Goal: Browse casually

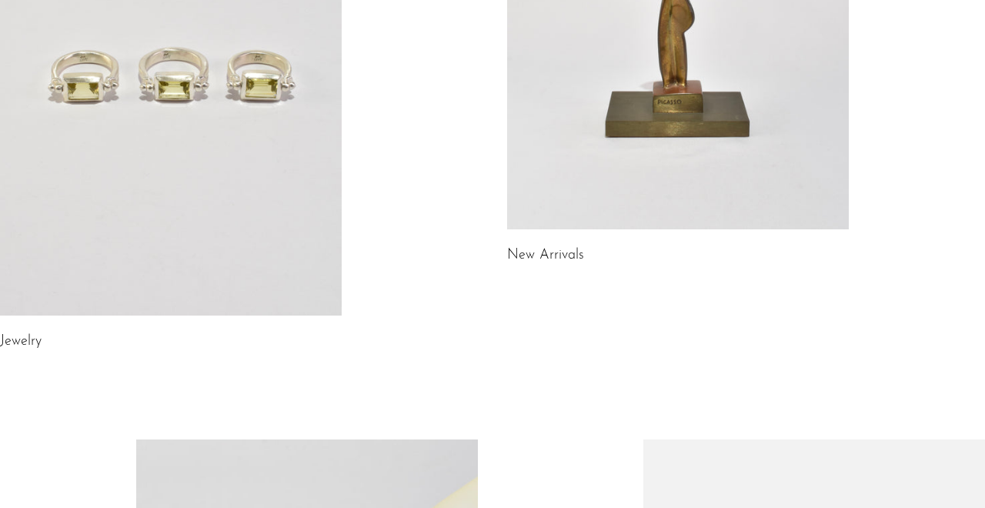
scroll to position [365, 0]
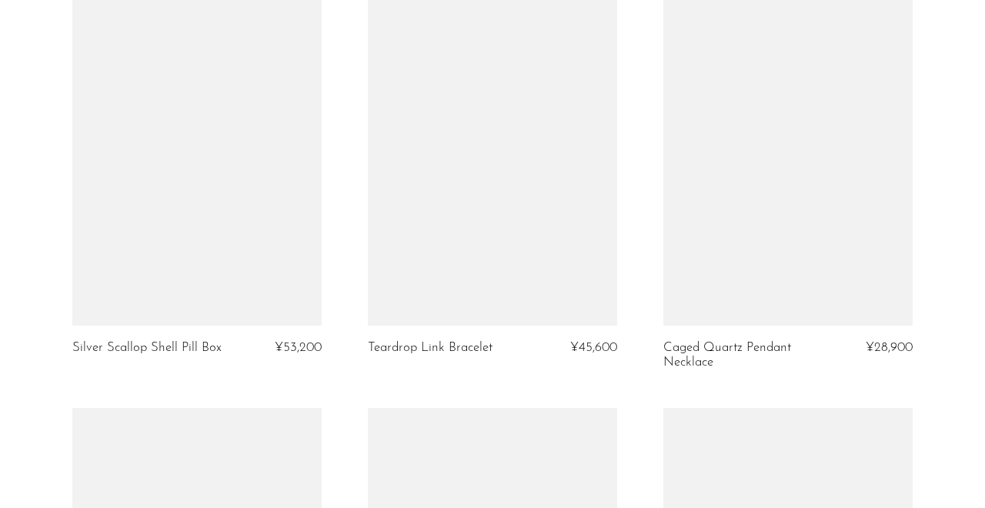
scroll to position [1447, 0]
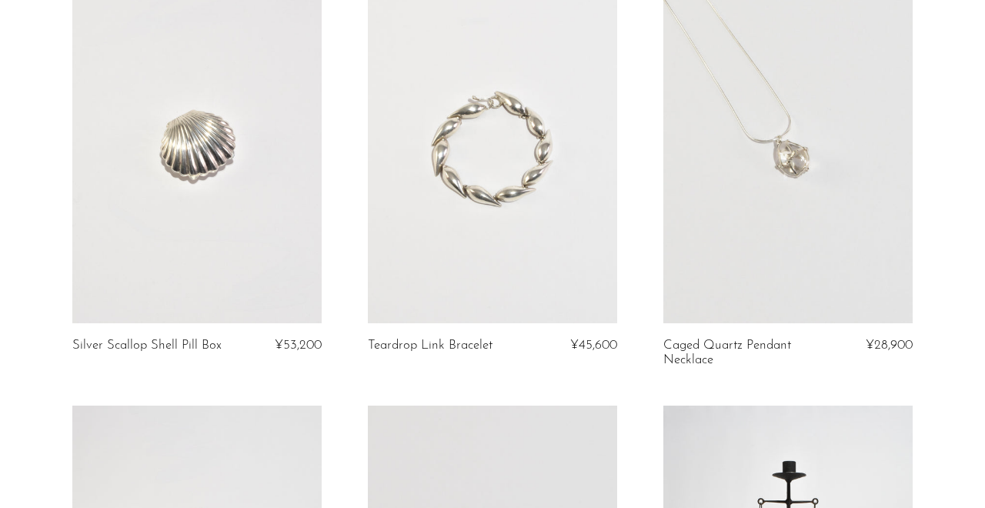
click at [742, 221] on link at bounding box center [787, 149] width 249 height 349
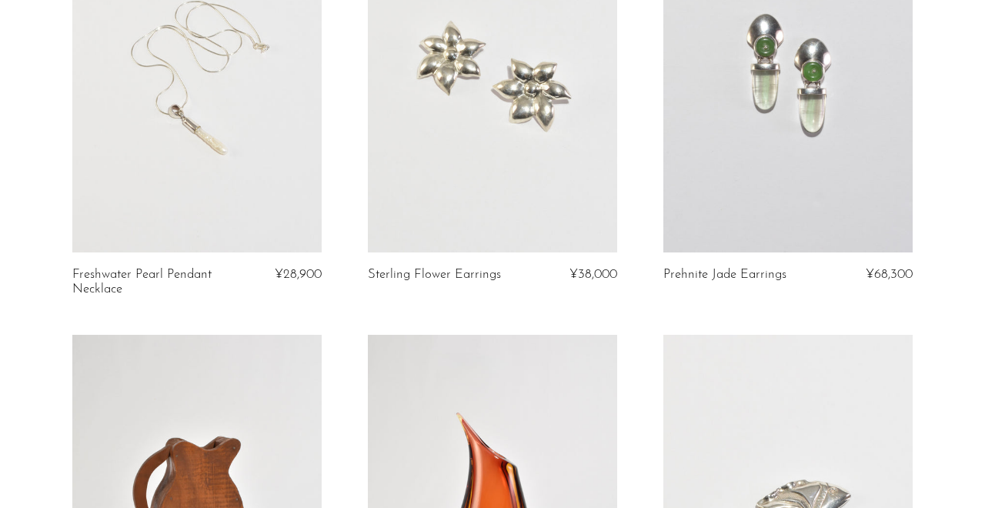
scroll to position [2381, 0]
click at [265, 194] on link at bounding box center [196, 77] width 249 height 349
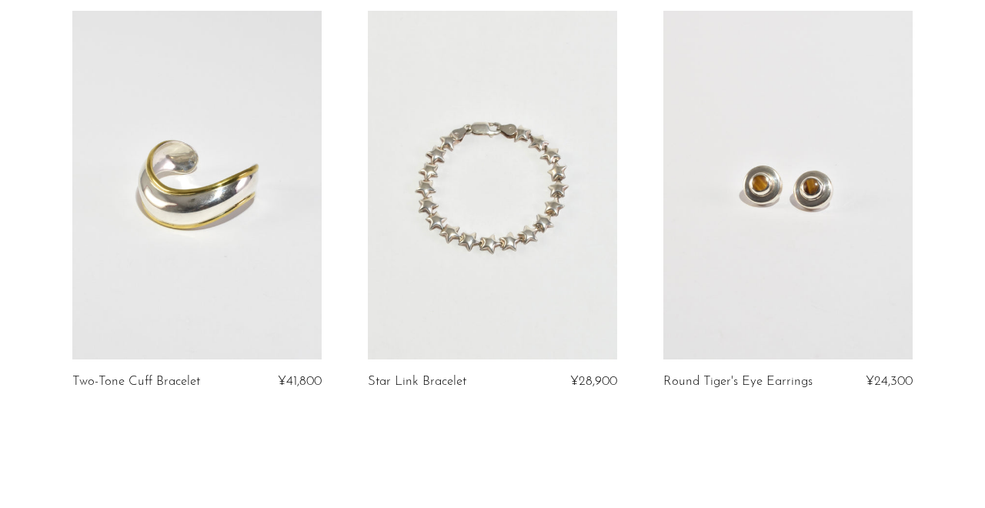
scroll to position [4806, 0]
click at [537, 261] on link at bounding box center [492, 184] width 249 height 349
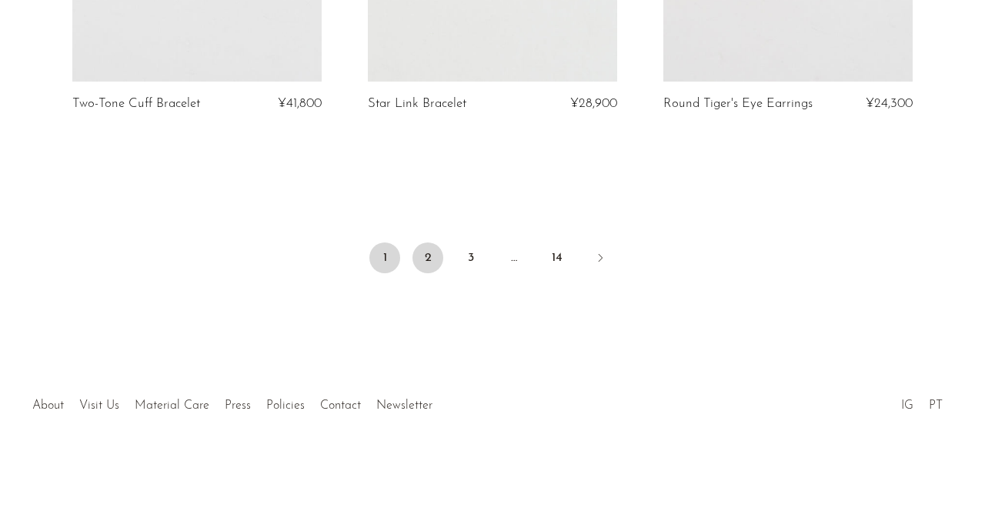
click at [430, 257] on link "2" at bounding box center [428, 257] width 31 height 31
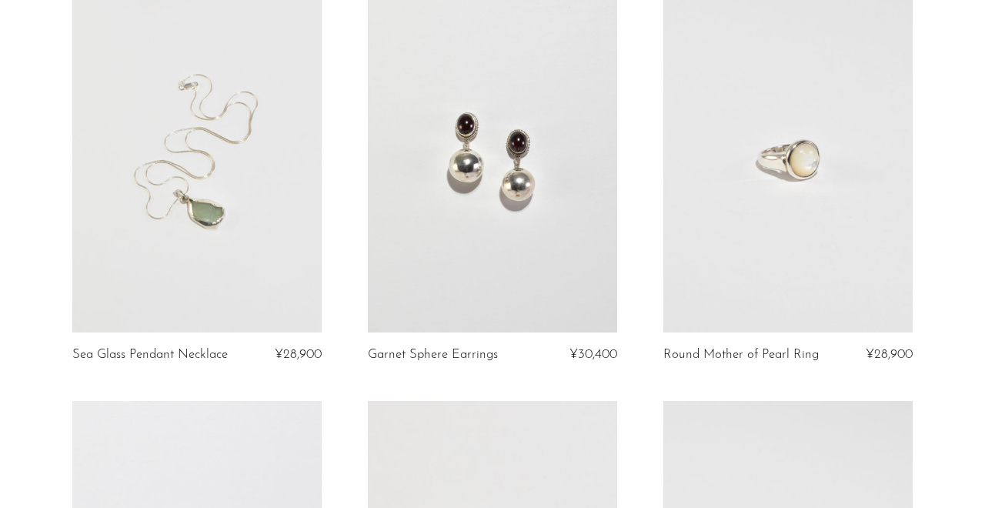
scroll to position [152, 0]
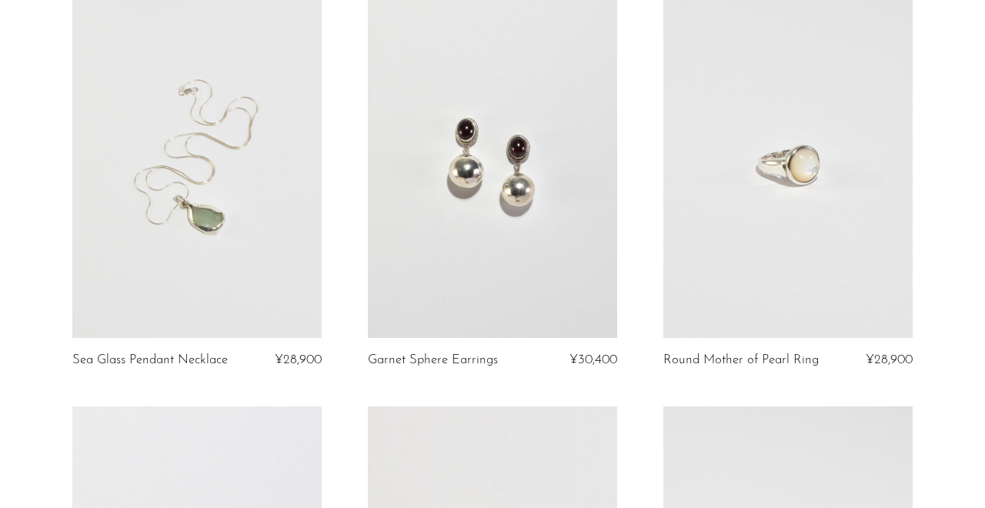
click at [261, 217] on link at bounding box center [196, 163] width 249 height 349
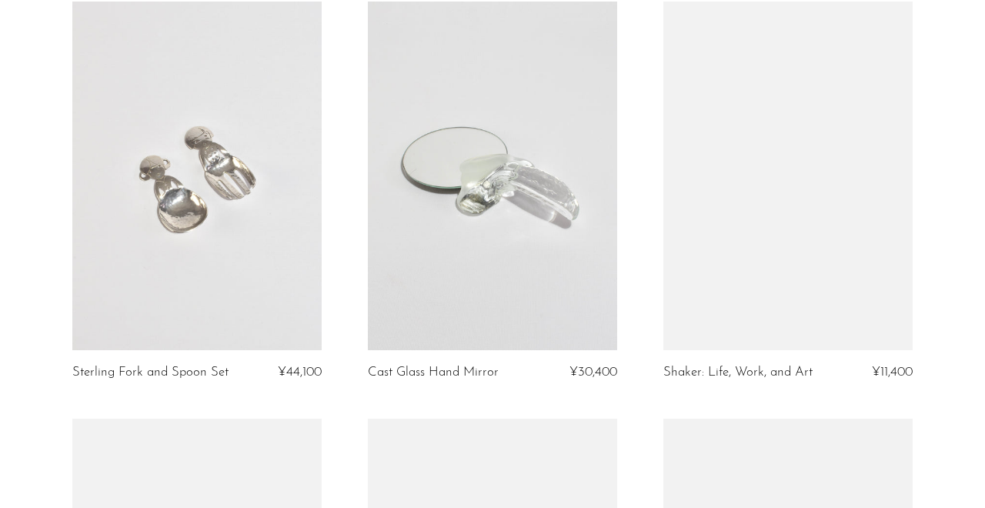
scroll to position [2227, 0]
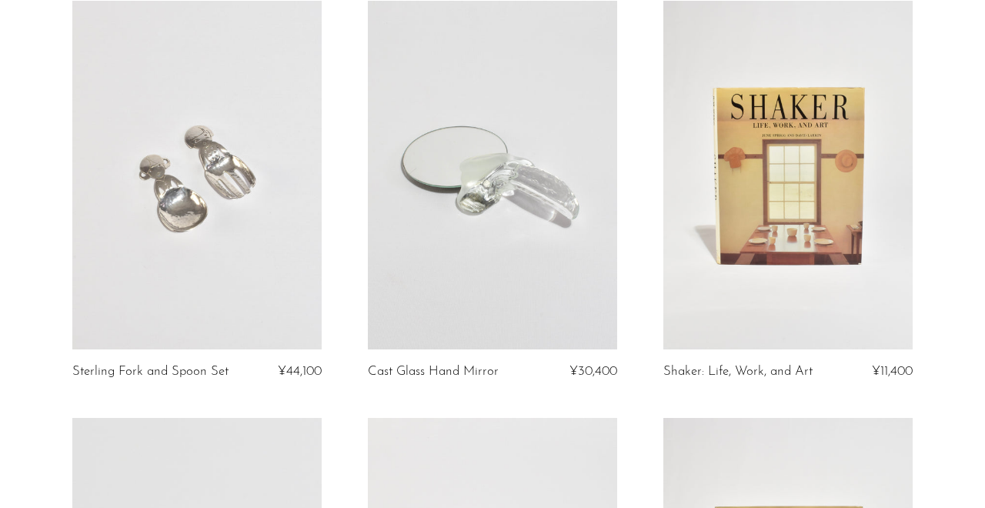
click at [508, 209] on link at bounding box center [492, 175] width 249 height 349
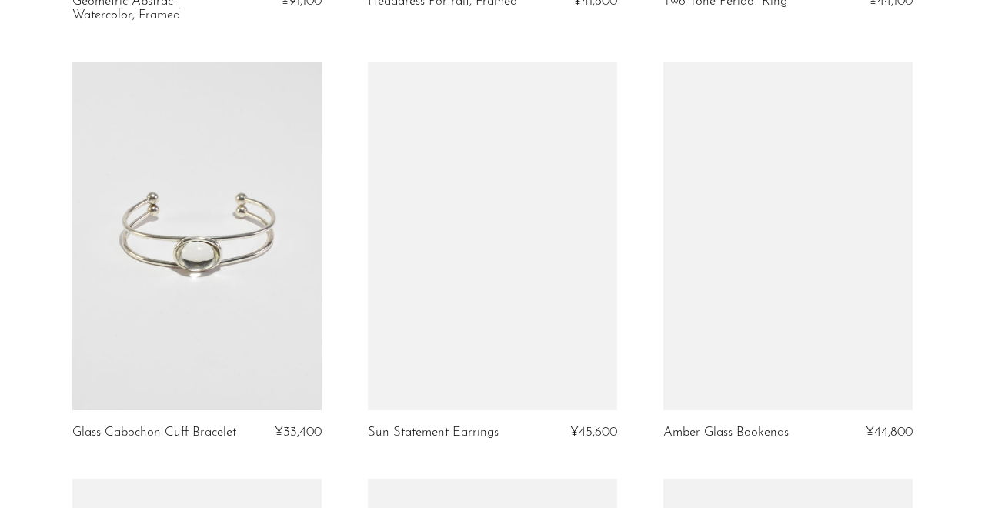
scroll to position [3865, 0]
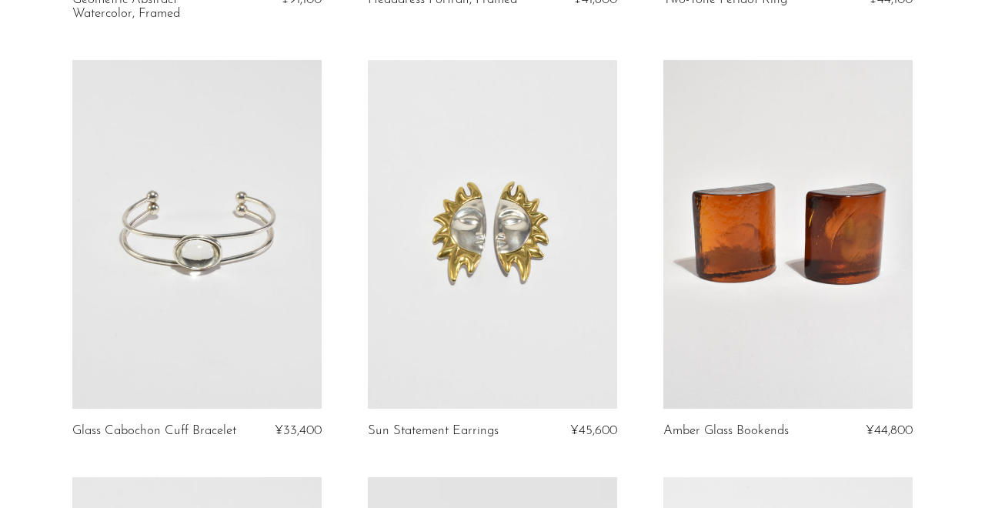
click at [248, 282] on link at bounding box center [196, 234] width 249 height 349
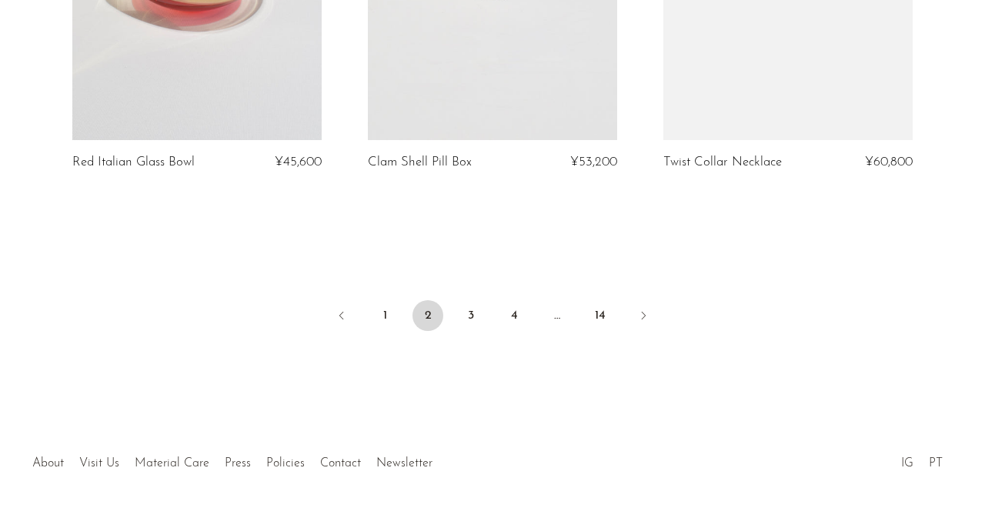
scroll to position [4984, 0]
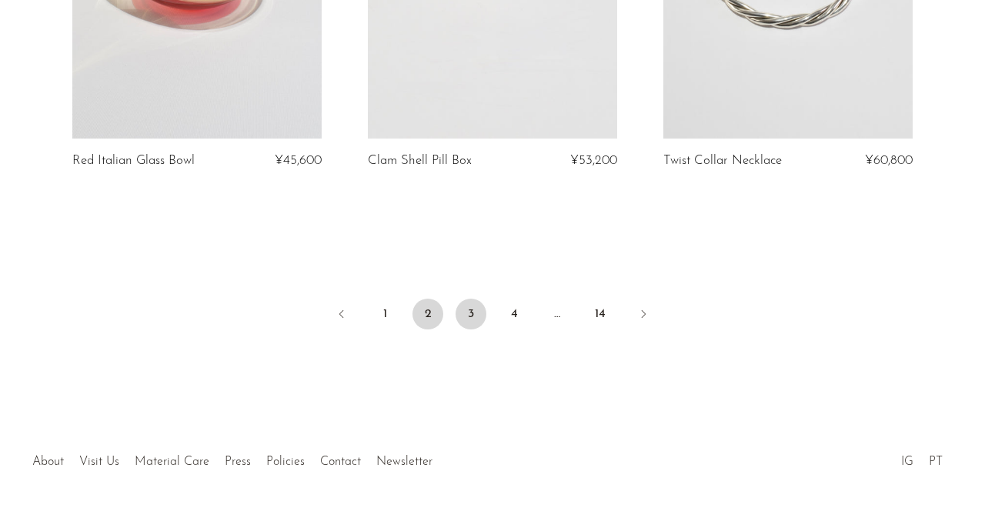
click at [474, 301] on link "3" at bounding box center [471, 314] width 31 height 31
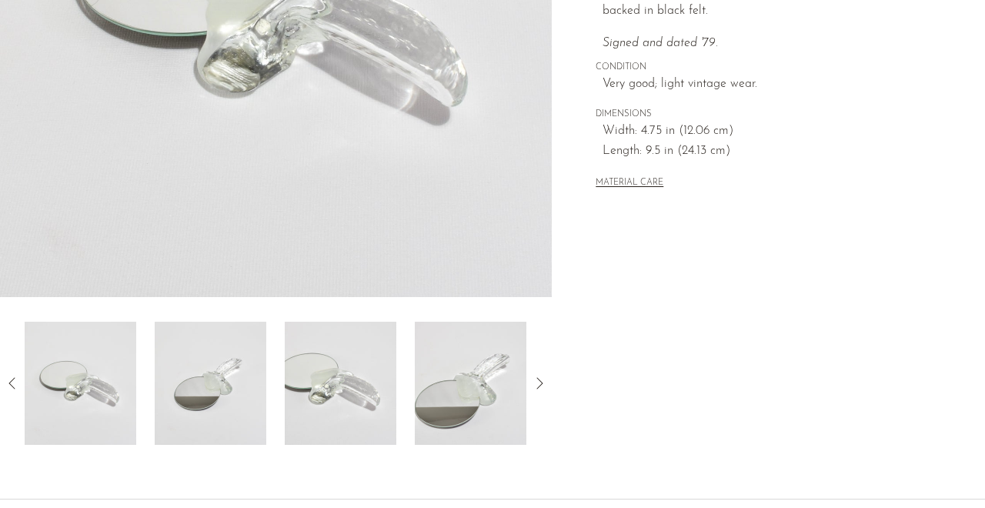
scroll to position [355, 0]
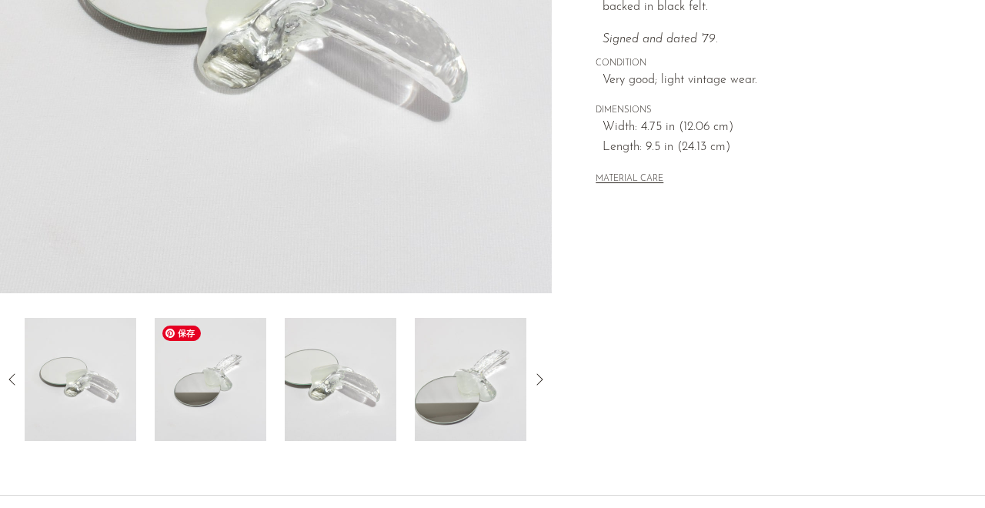
click at [214, 414] on img at bounding box center [211, 379] width 112 height 123
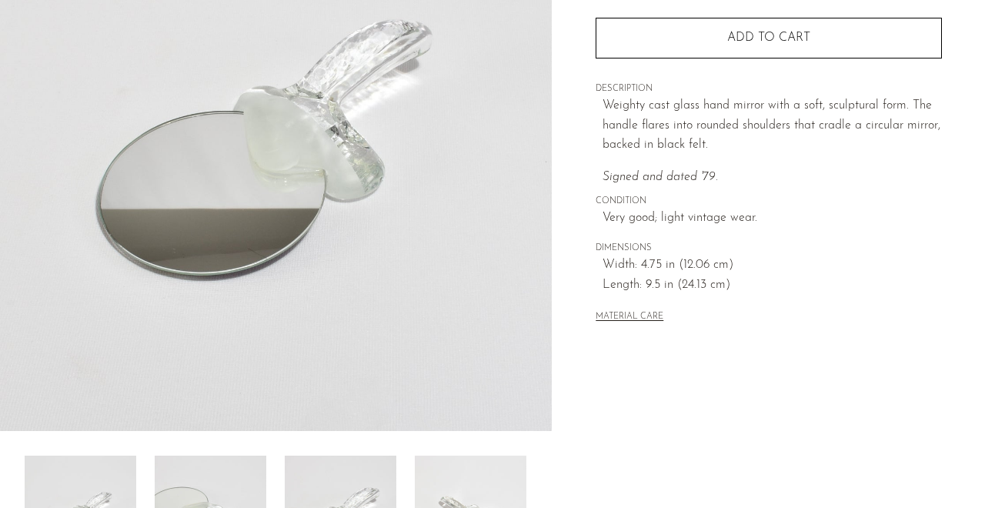
scroll to position [319, 0]
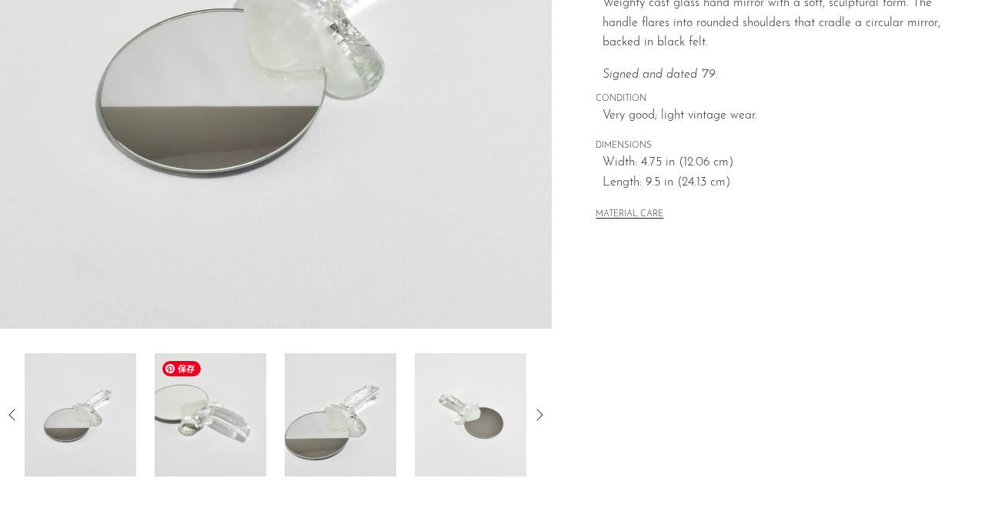
click at [227, 455] on img at bounding box center [211, 414] width 112 height 123
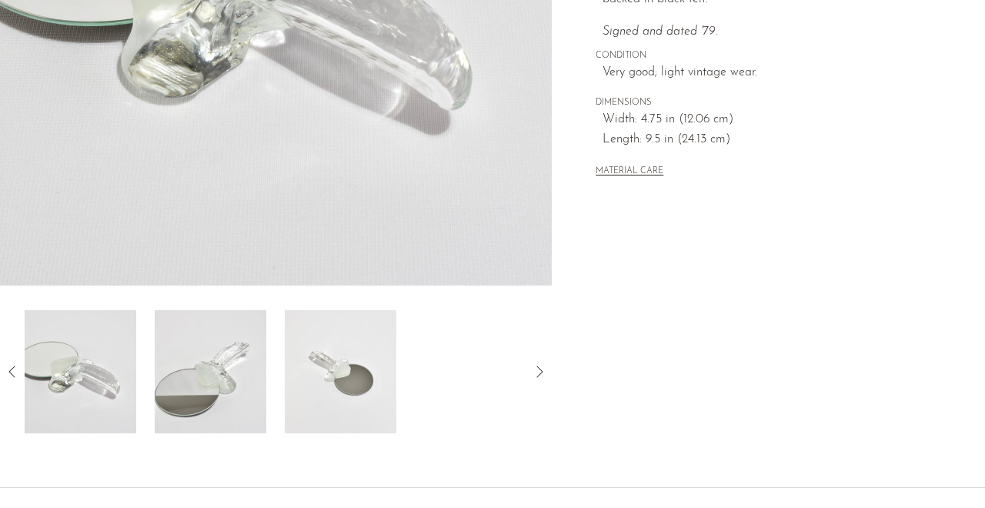
scroll to position [363, 0]
click at [348, 379] on img at bounding box center [341, 370] width 112 height 123
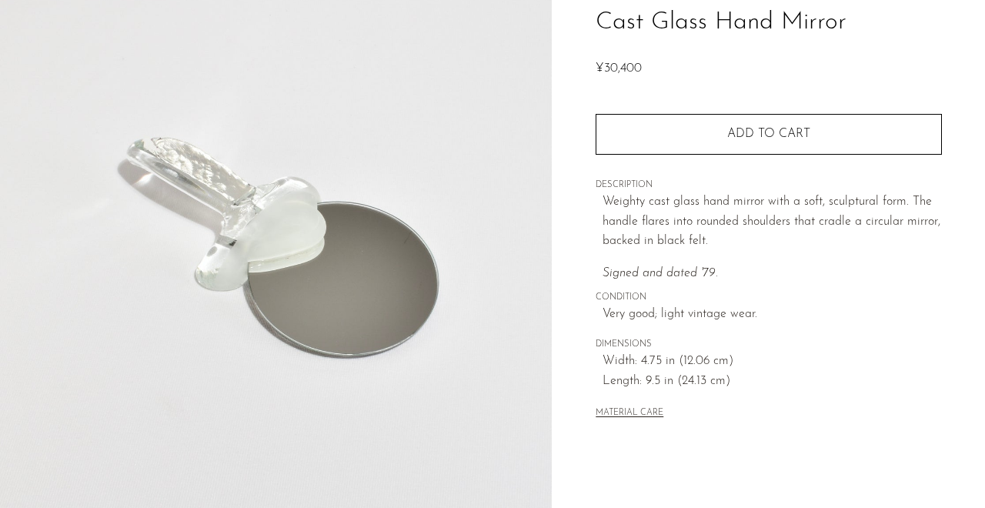
scroll to position [120, 0]
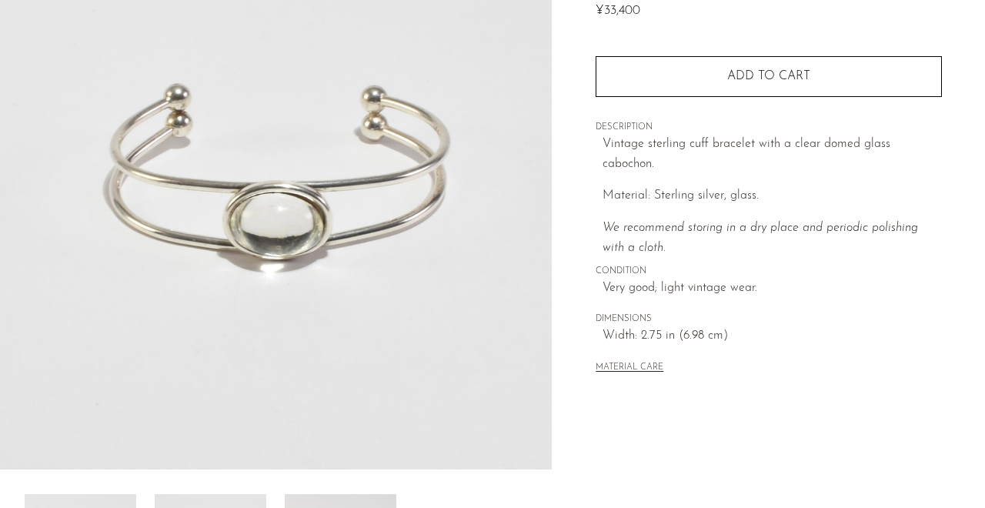
scroll to position [182, 0]
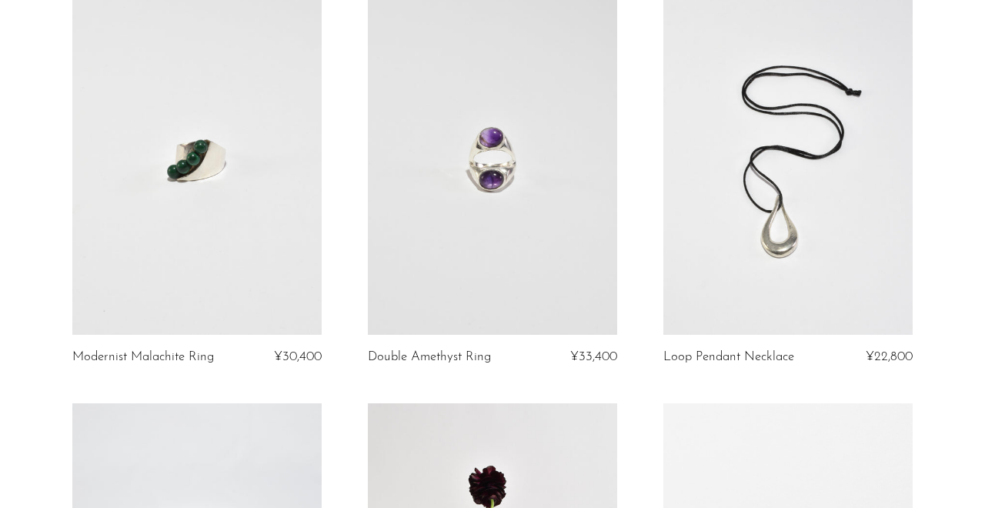
scroll to position [581, 0]
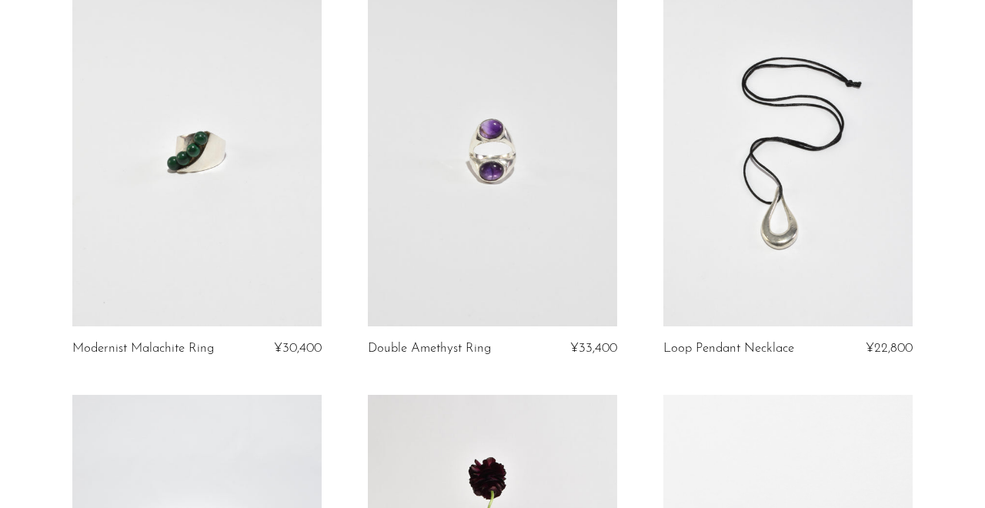
click at [829, 186] on link at bounding box center [787, 152] width 249 height 349
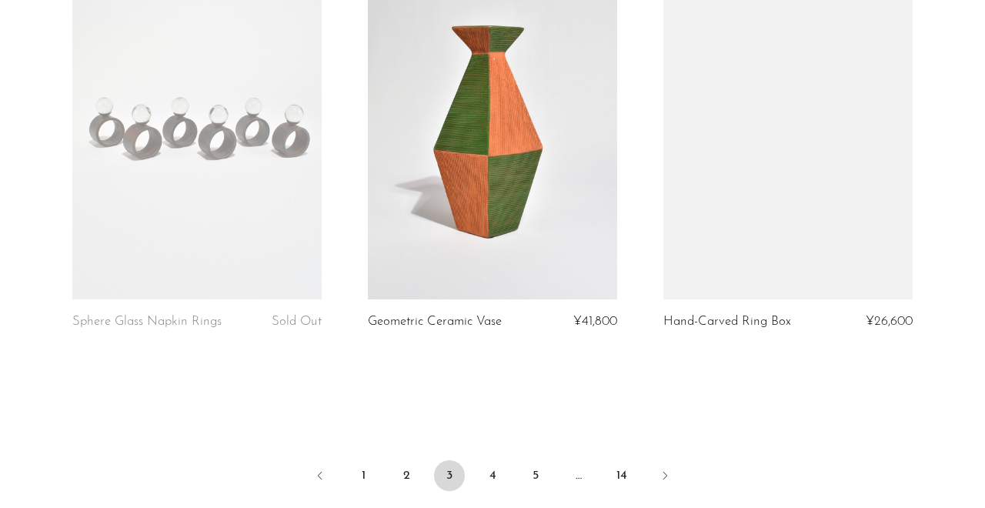
scroll to position [4838, 0]
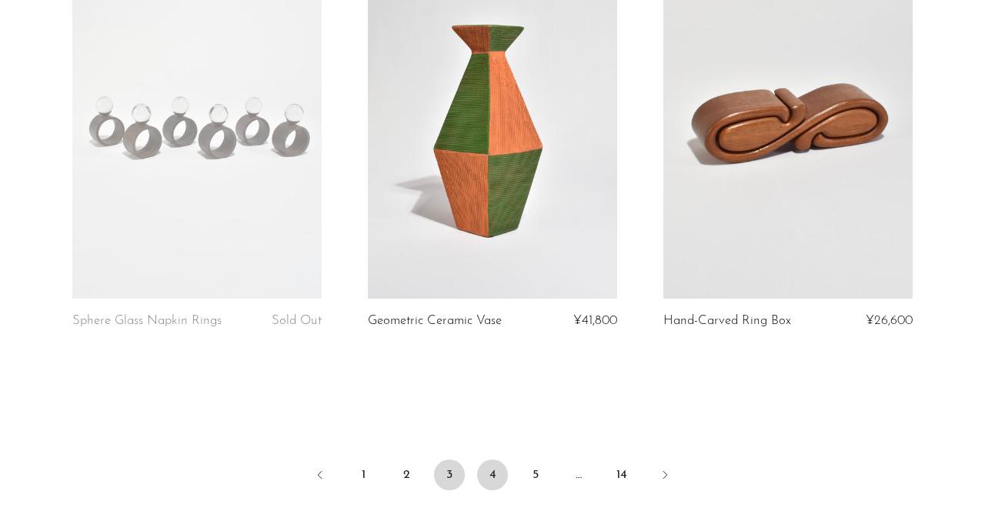
click at [479, 480] on link "4" at bounding box center [492, 475] width 31 height 31
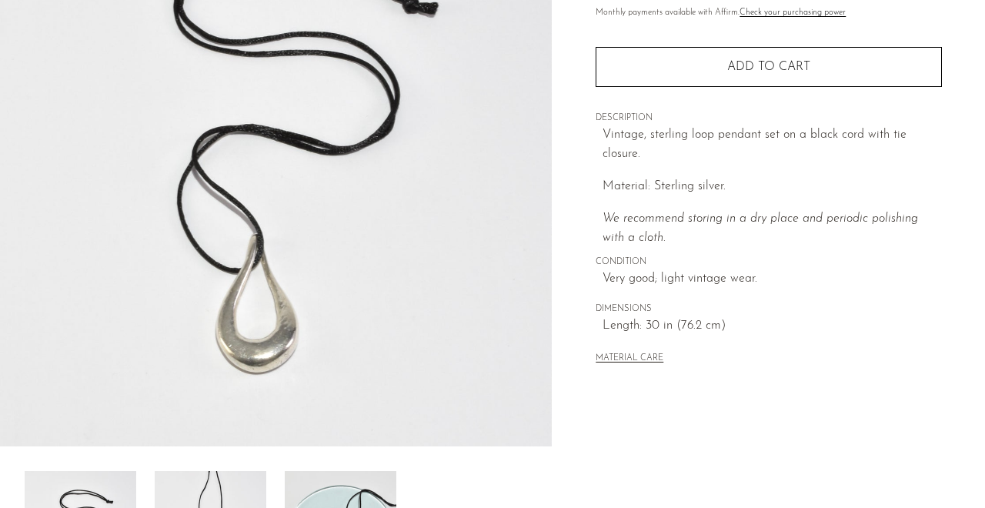
scroll to position [202, 0]
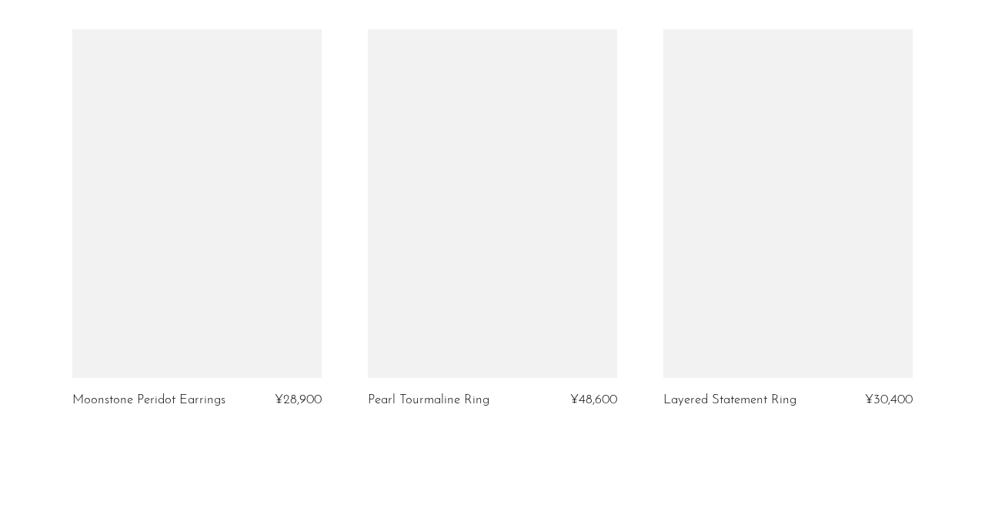
scroll to position [5083, 0]
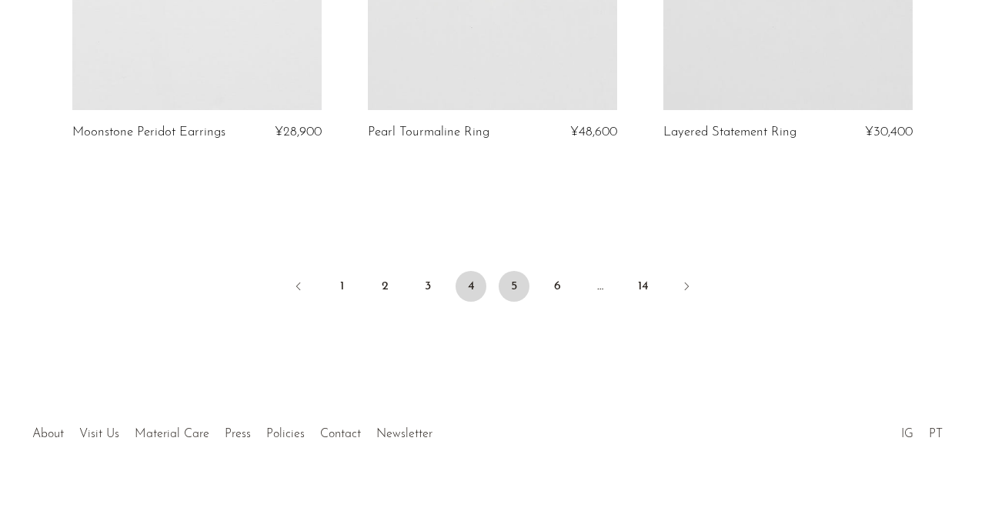
click at [514, 271] on link "5" at bounding box center [514, 286] width 31 height 31
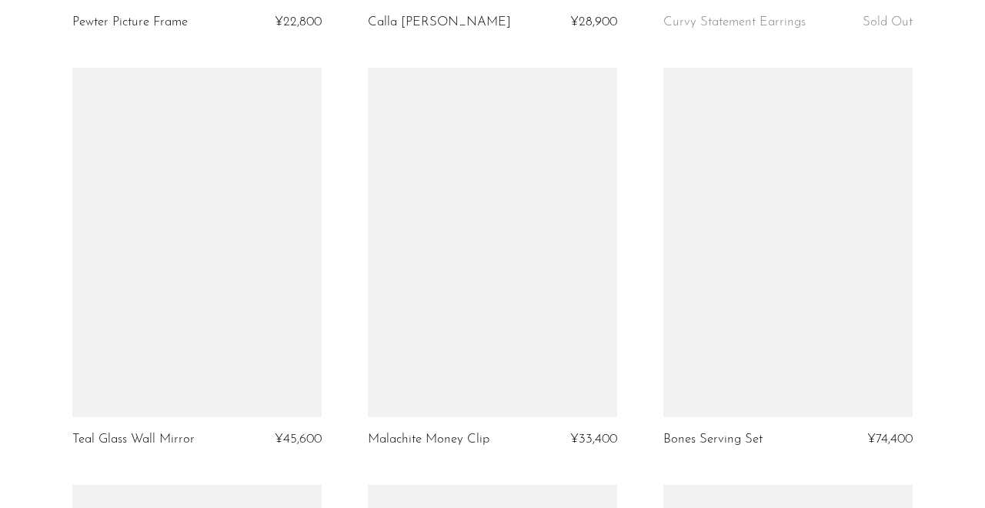
scroll to position [1786, 0]
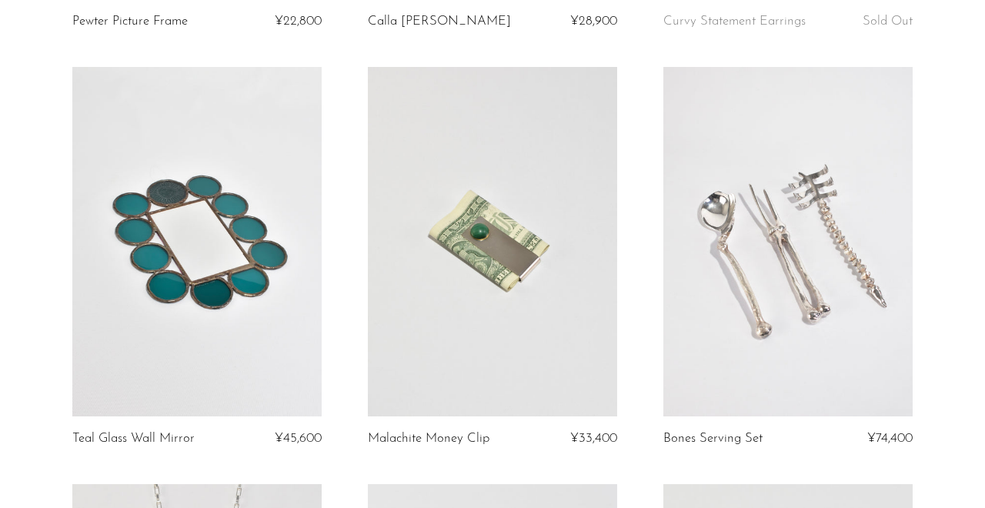
click at [765, 232] on link at bounding box center [787, 241] width 249 height 349
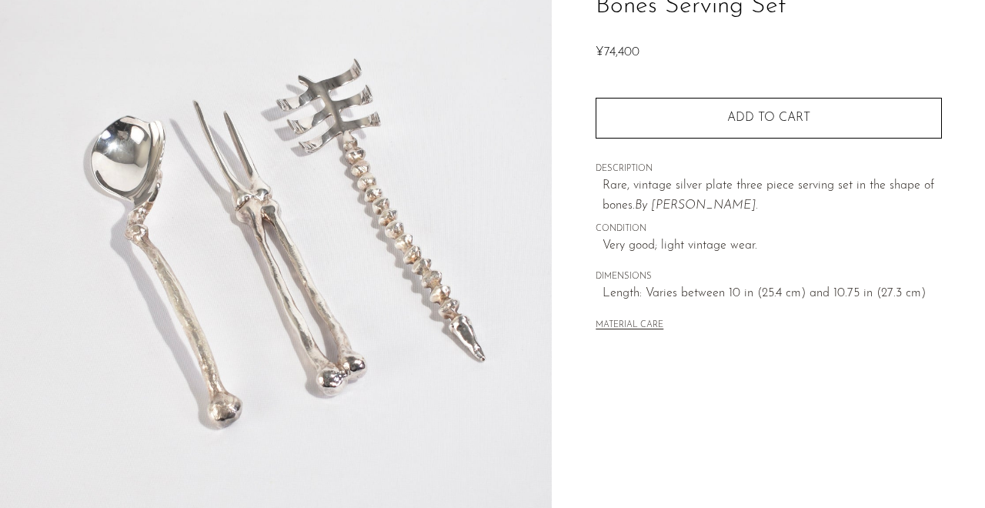
scroll to position [140, 0]
